Goal: Check status: Check status

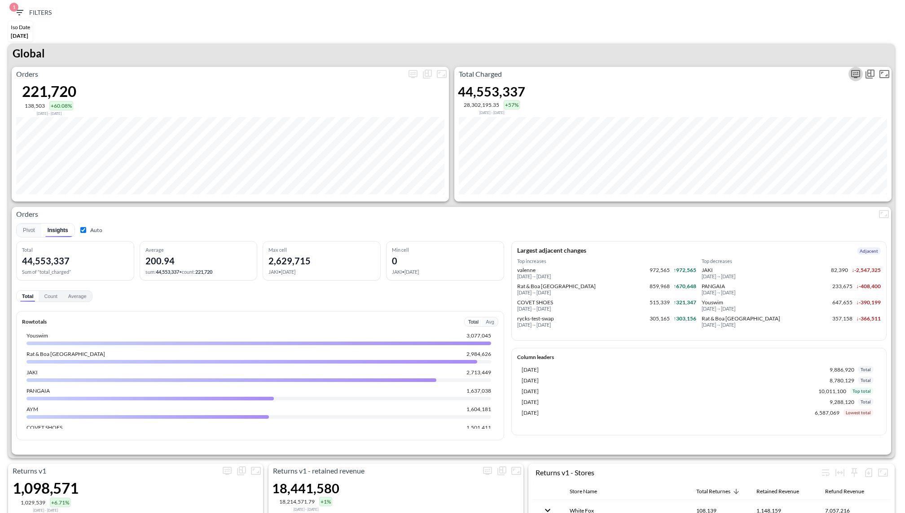
click at [853, 73] on icon "more" at bounding box center [855, 74] width 11 height 11
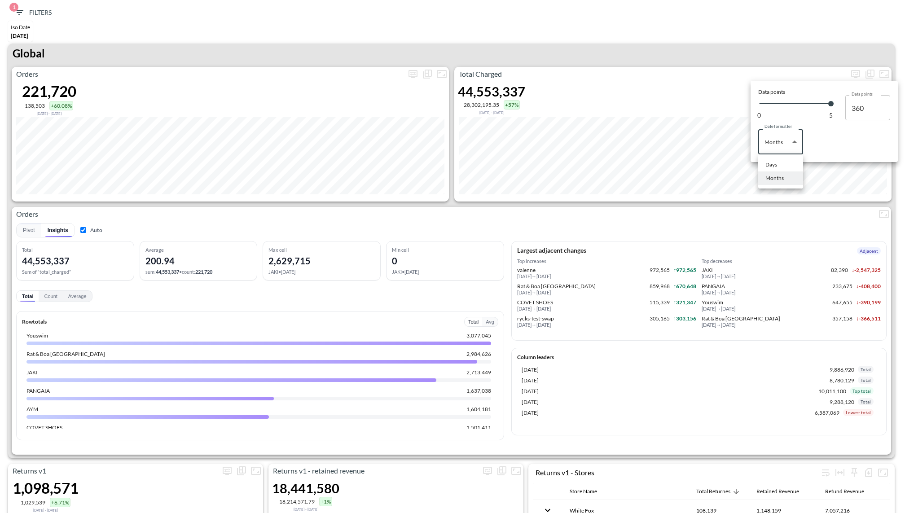
click at [796, 135] on body "BI.P.EYE, Interactive Analytics Dashboards 1 Filters Iso Date [DATE] Returns v2…" at bounding box center [452, 256] width 905 height 513
click at [769, 160] on li "Days" at bounding box center [780, 164] width 45 height 13
type input "Days"
type input "140"
click at [770, 41] on div at bounding box center [452, 256] width 905 height 513
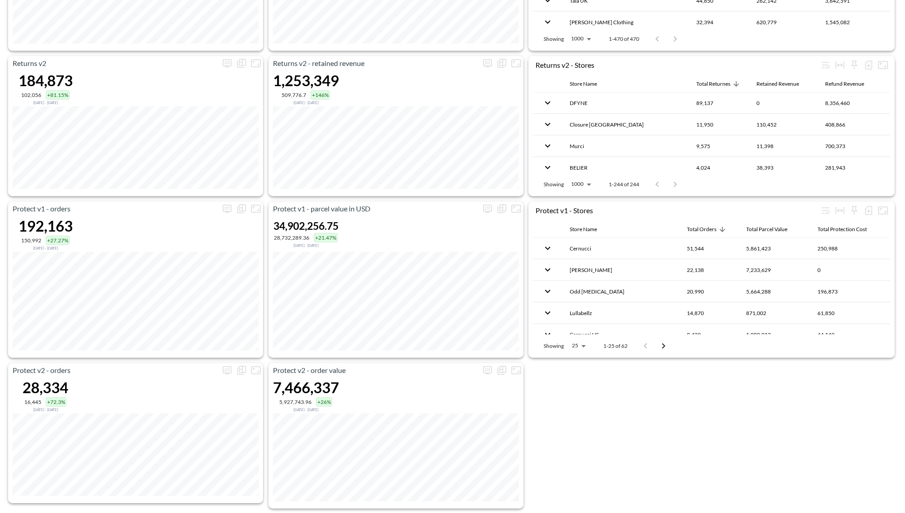
scroll to position [578, 0]
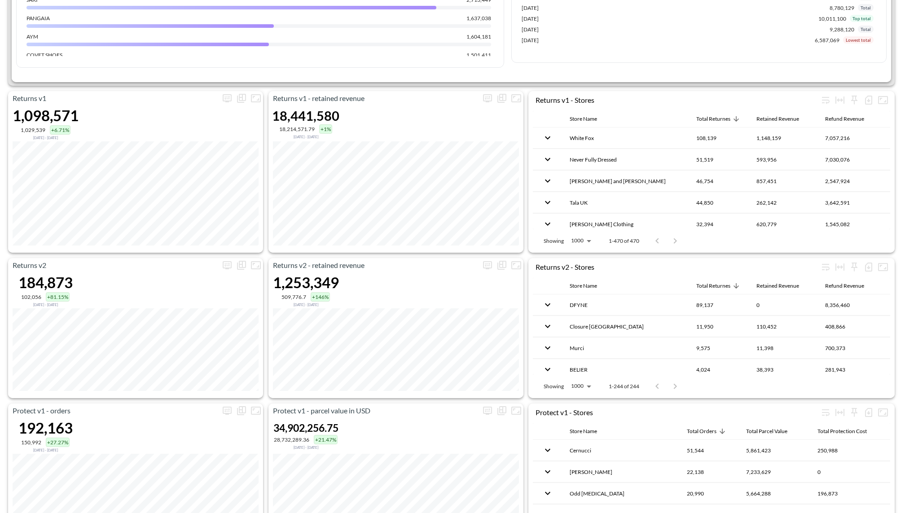
scroll to position [359, 0]
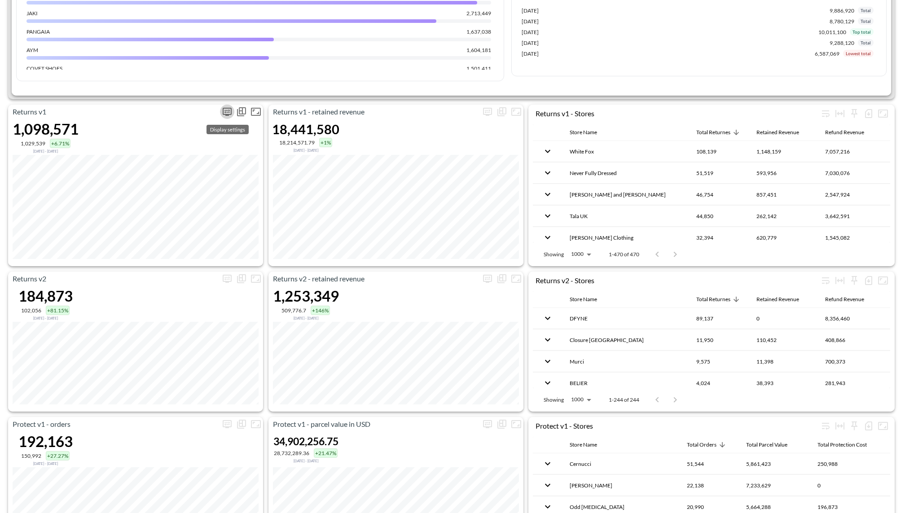
click at [223, 109] on icon "more" at bounding box center [227, 112] width 9 height 8
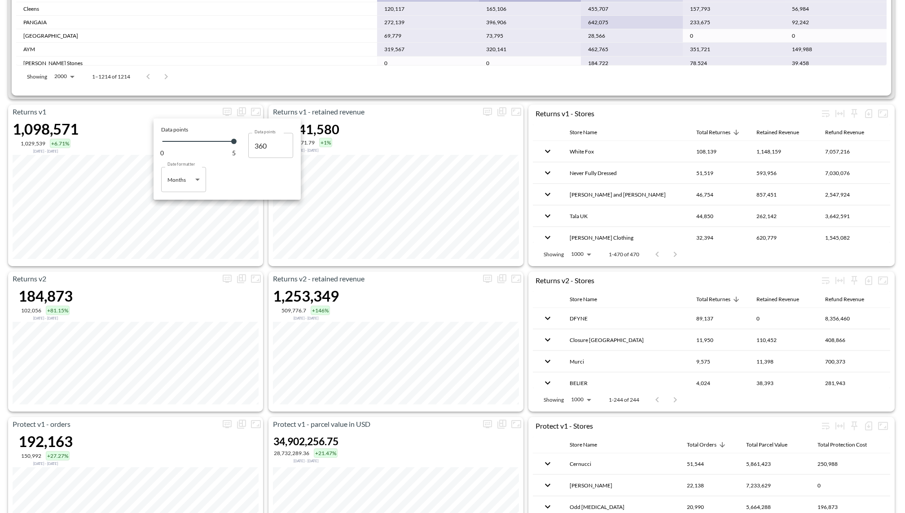
click at [177, 188] on body "BI.P.EYE, Interactive Analytics Dashboards 1 Filters Iso Date [DATE] Returns v2…" at bounding box center [452, 256] width 905 height 513
click at [183, 204] on li "Days" at bounding box center [183, 202] width 45 height 13
type input "Days"
type input "140"
click at [170, 262] on div at bounding box center [452, 256] width 905 height 513
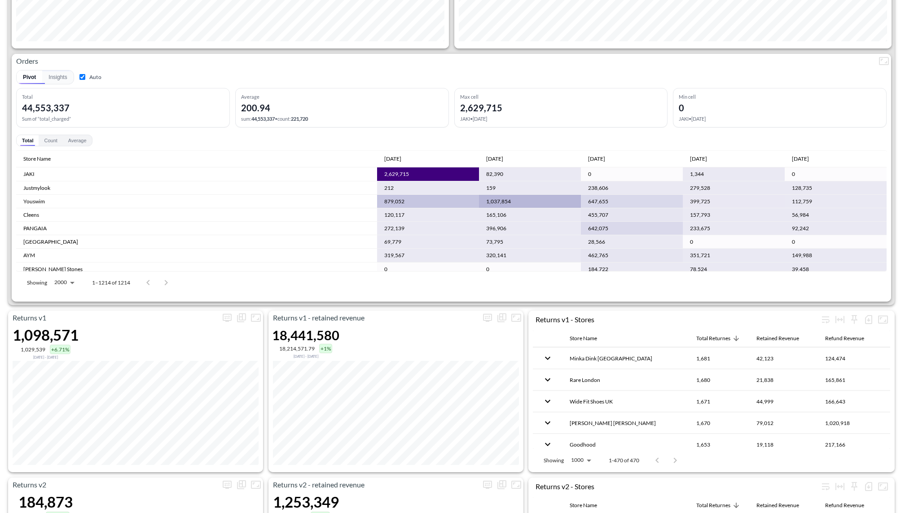
scroll to position [0, 0]
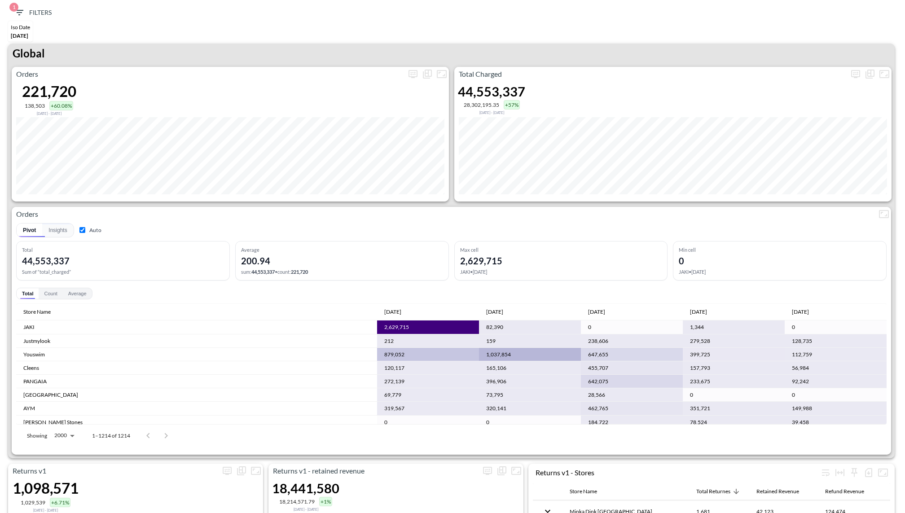
click at [29, 10] on span "1 Filters" at bounding box center [33, 12] width 38 height 11
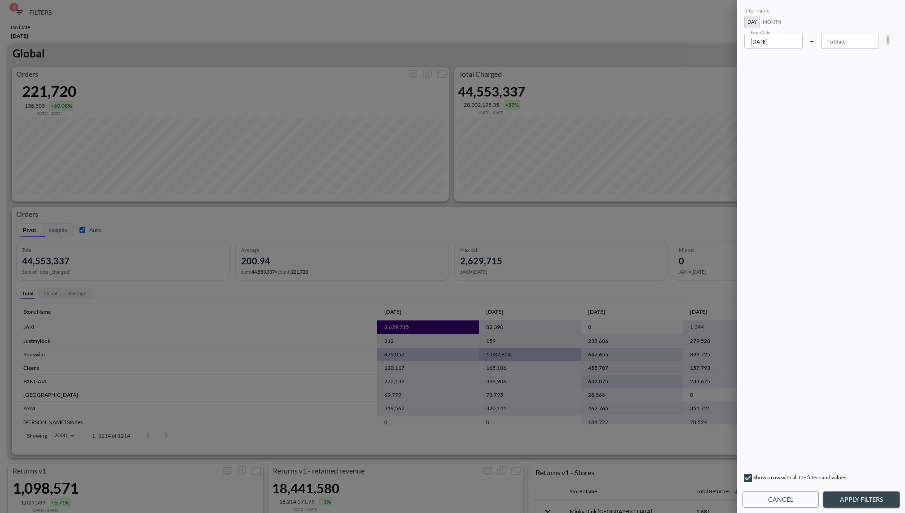
click at [787, 41] on input "2025-05-01" at bounding box center [773, 41] width 58 height 15
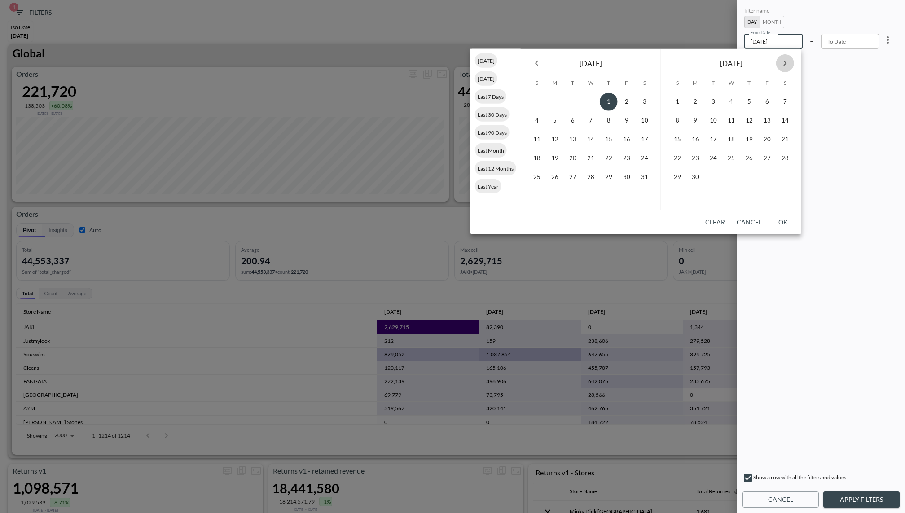
click at [784, 60] on icon "Next month" at bounding box center [784, 63] width 11 height 11
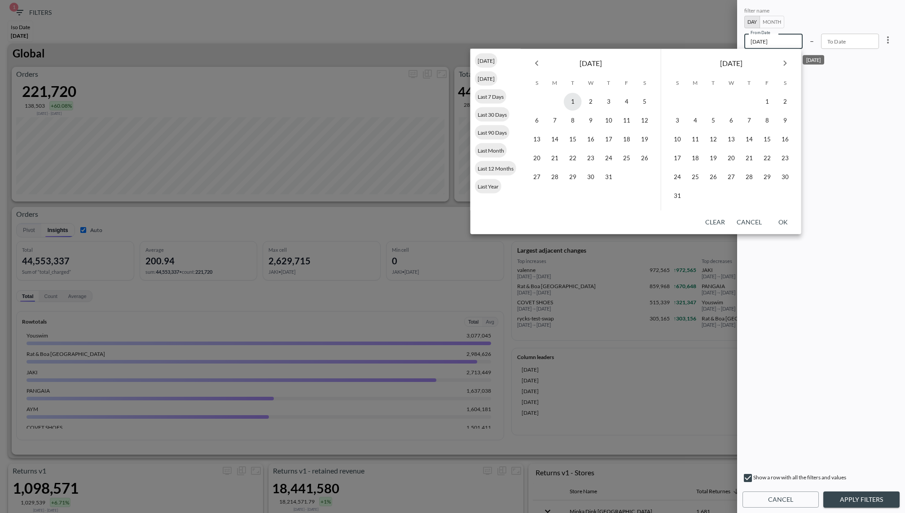
click at [570, 98] on button "1" at bounding box center [573, 102] width 18 height 18
type input "2025-07-01"
type input "YYYY-MM-DD"
click at [607, 175] on button "31" at bounding box center [608, 177] width 18 height 18
type input "2025-07-31"
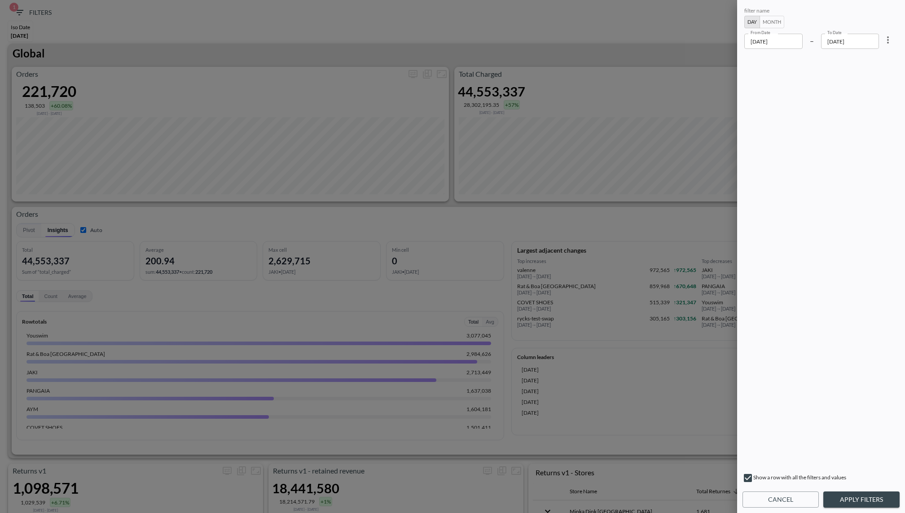
click at [840, 482] on div "Show a row with all the filters and values" at bounding box center [820, 479] width 157 height 14
click at [841, 485] on div "Show a row with all the filters and values" at bounding box center [820, 479] width 157 height 14
click at [845, 491] on button "Apply Filters" at bounding box center [861, 499] width 76 height 17
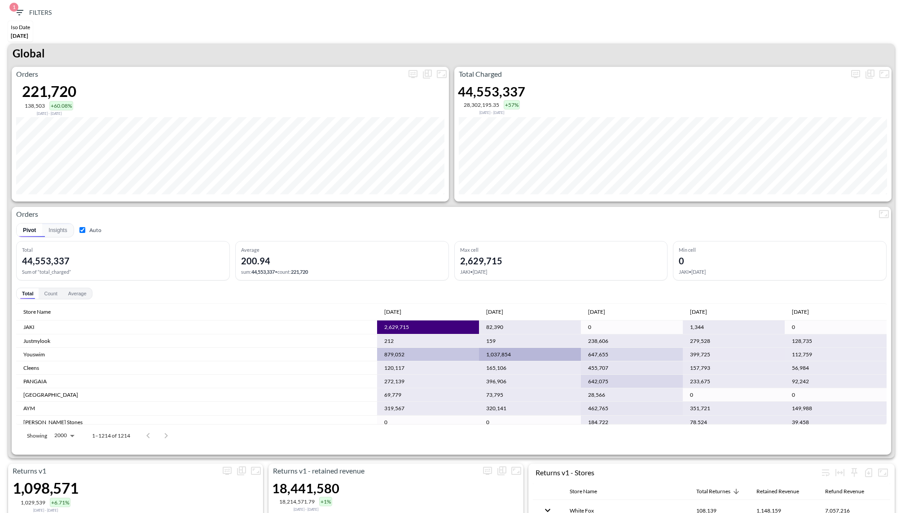
click at [36, 8] on span "1 Filters" at bounding box center [33, 12] width 38 height 11
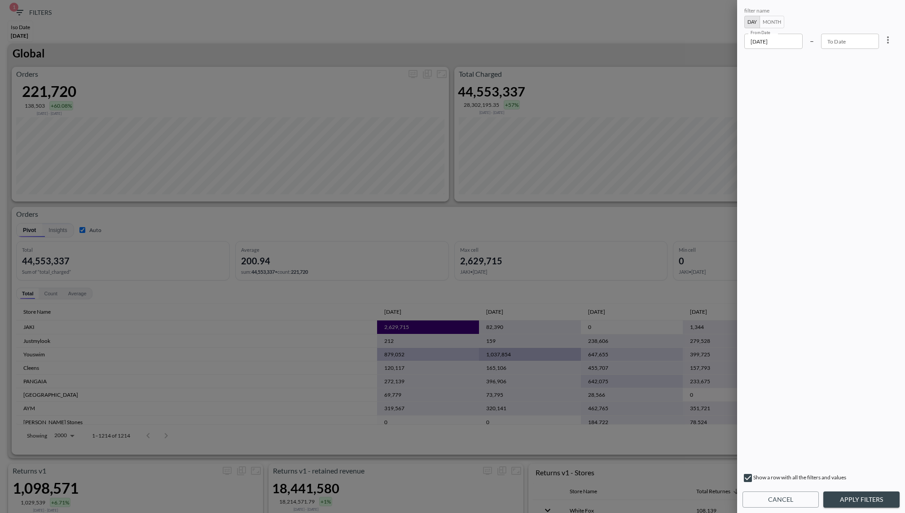
type input "YYYY-MM-DD"
click at [823, 46] on input "YYYY-MM-DD" at bounding box center [850, 41] width 58 height 15
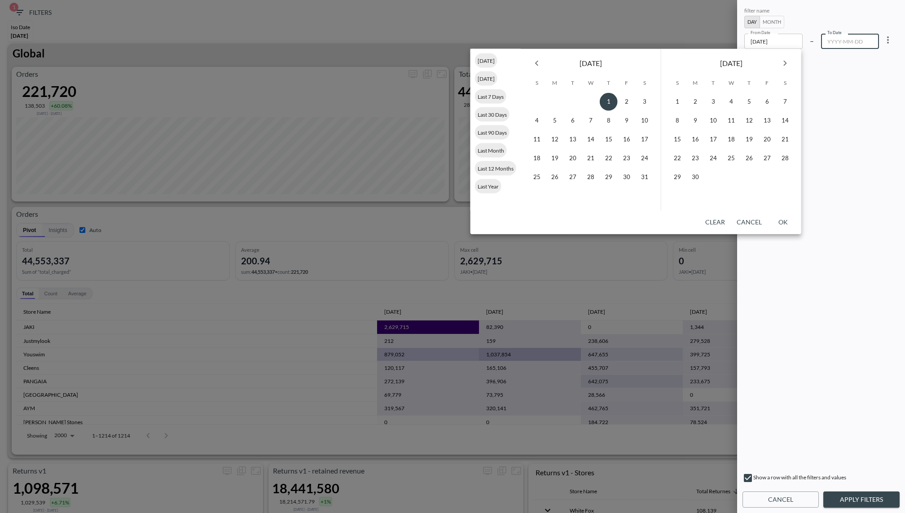
click at [785, 40] on input "2025-05-01" at bounding box center [773, 41] width 58 height 15
click at [783, 65] on icon "Next month" at bounding box center [784, 63] width 11 height 11
click at [696, 99] on button "1" at bounding box center [695, 102] width 18 height 18
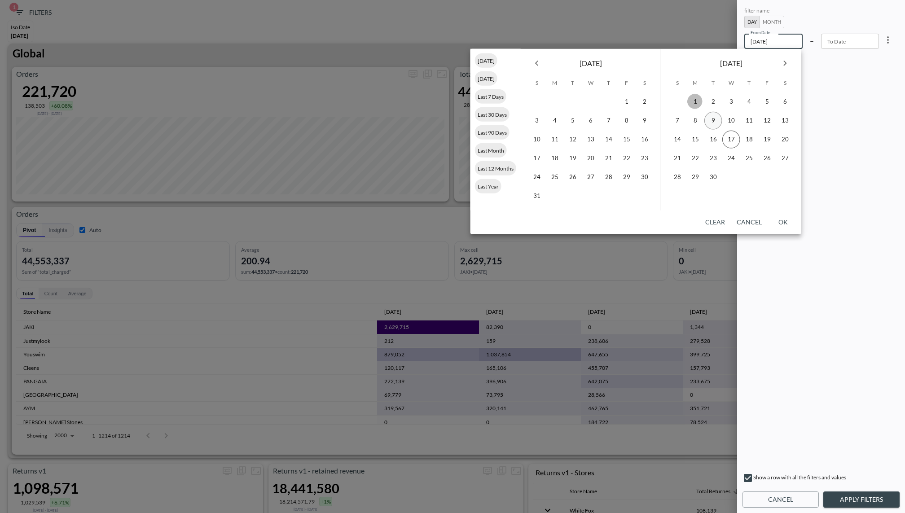
type input "2025-09-01"
type input "YYYY-MM-DD"
click at [715, 166] on div "23" at bounding box center [713, 158] width 18 height 18
click at [710, 181] on button "30" at bounding box center [713, 177] width 18 height 18
type input "2025-09-30"
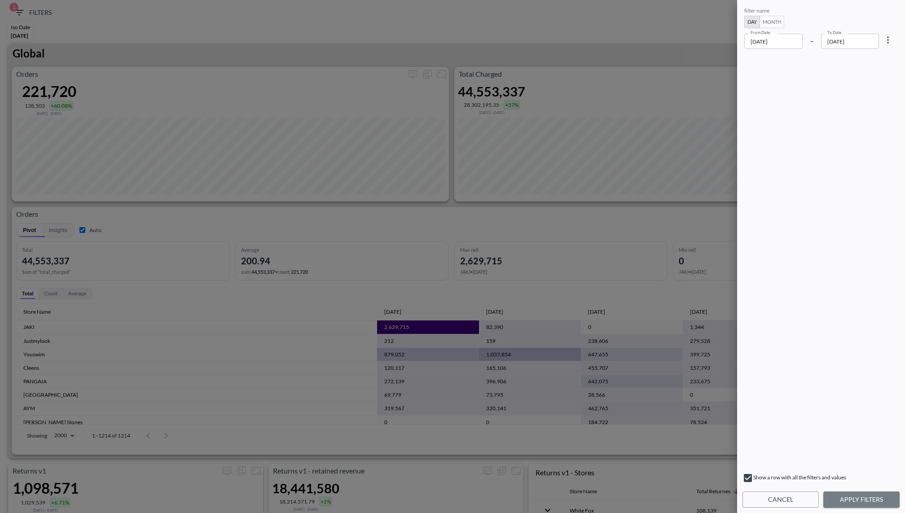
click at [851, 503] on button "Apply Filters" at bounding box center [861, 499] width 76 height 17
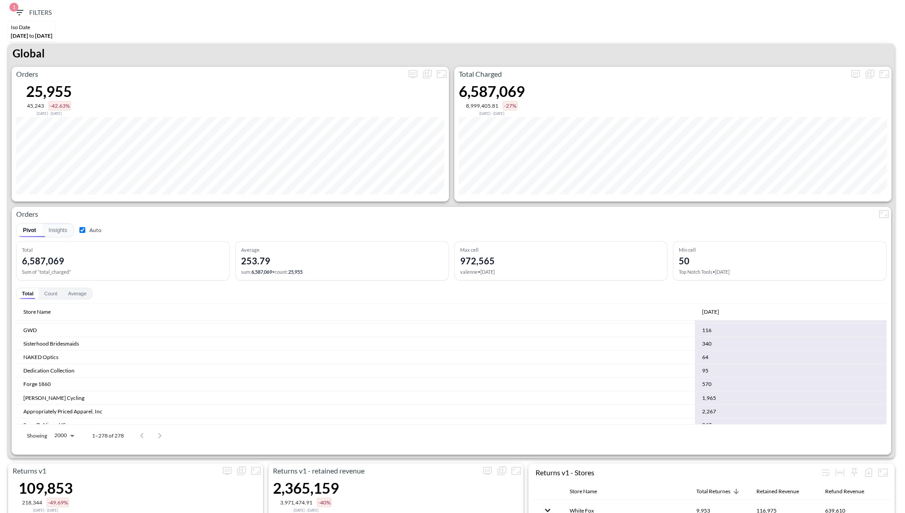
scroll to position [3476, 0]
